Goal: Task Accomplishment & Management: Manage account settings

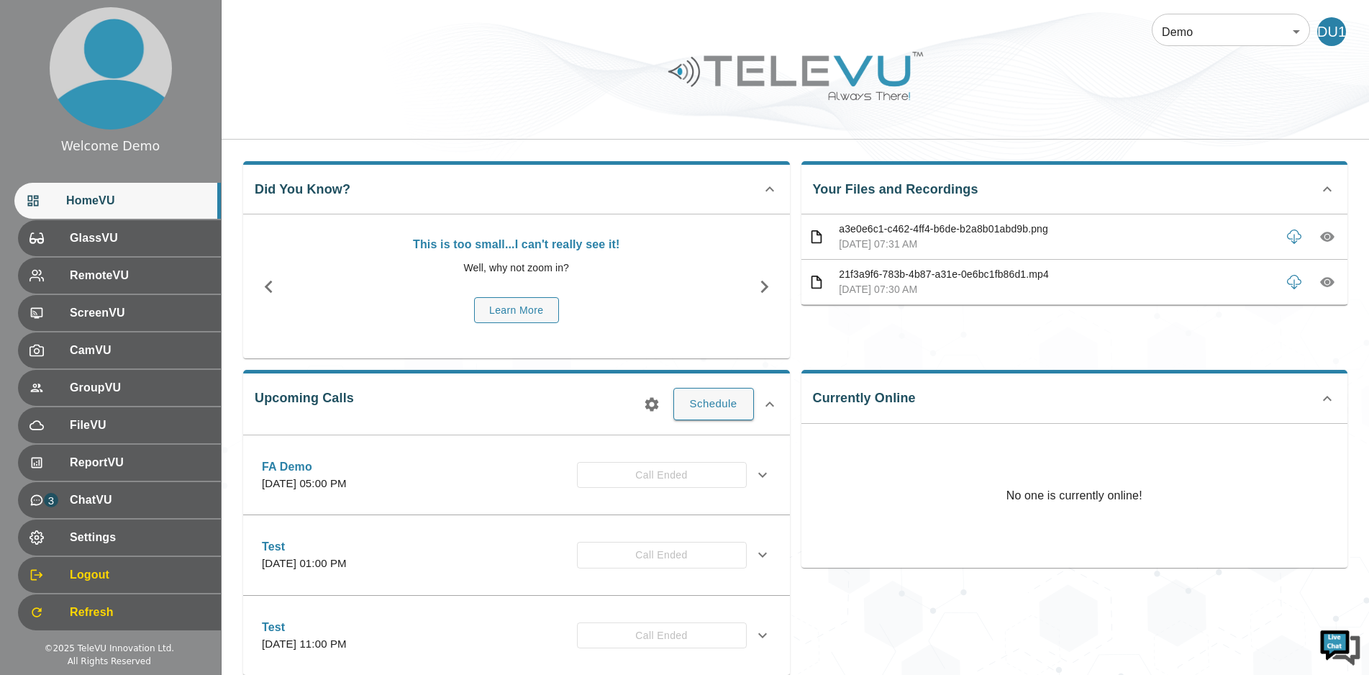
click at [1322, 32] on div "DU1" at bounding box center [1332, 31] width 29 height 29
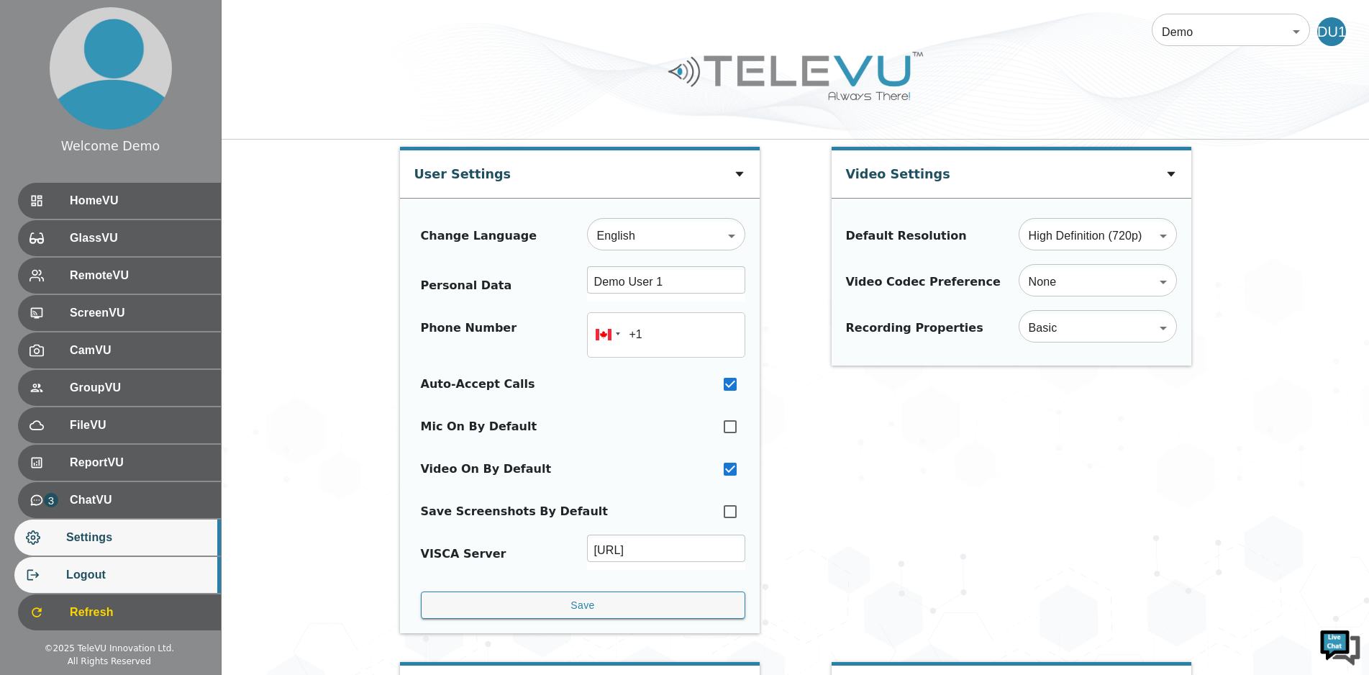
click at [140, 575] on span "Logout" at bounding box center [137, 574] width 143 height 17
